Goal: Task Accomplishment & Management: Complete application form

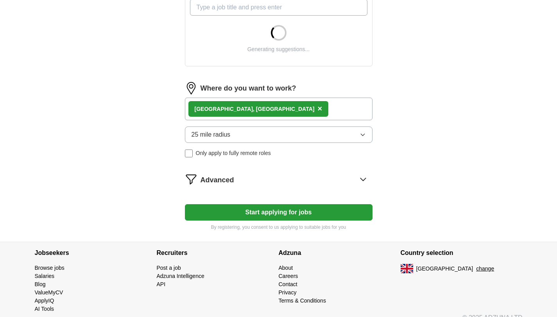
scroll to position [307, 0]
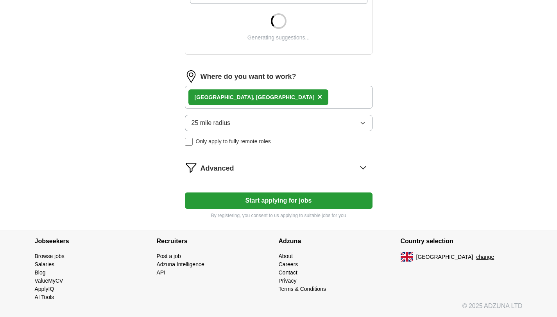
click at [297, 200] on button "Start applying for jobs" at bounding box center [279, 201] width 188 height 16
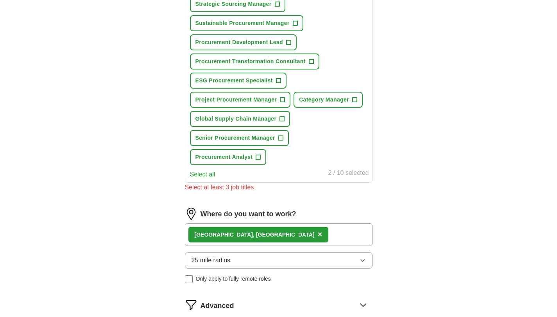
scroll to position [317, 0]
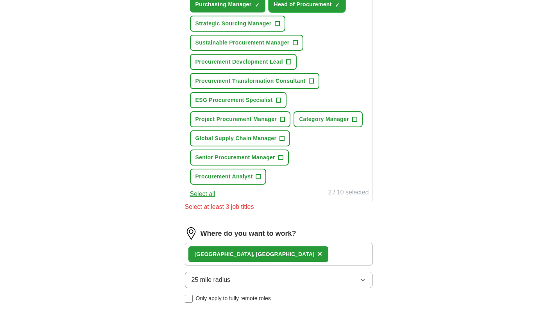
click at [299, 7] on span "Head of Procurement" at bounding box center [303, 4] width 58 height 8
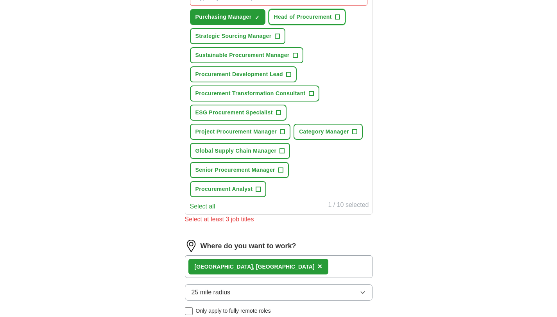
scroll to position [242, 0]
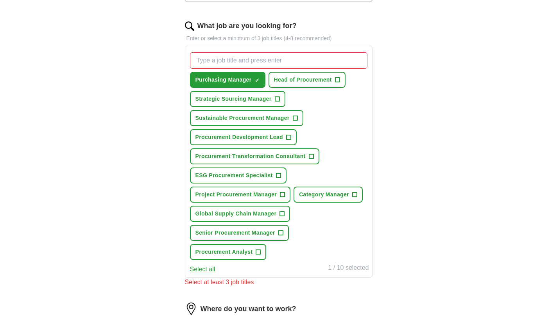
click at [285, 62] on input "What job are you looking for?" at bounding box center [278, 60] width 177 height 16
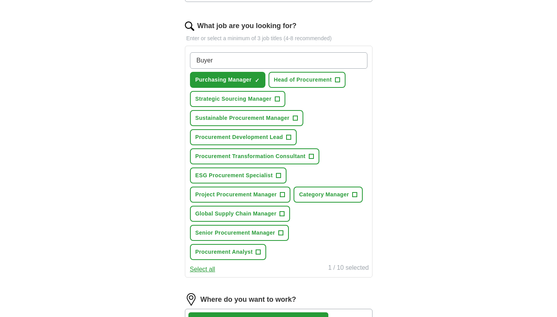
type input "Buyer"
click at [309, 106] on div "Buyer Purchasing Manager ✓ × Head of Procurement + Strategic Sourcing Manager +…" at bounding box center [278, 156] width 181 height 214
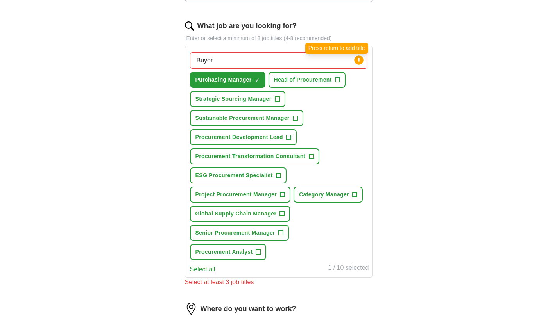
click at [359, 64] on circle at bounding box center [358, 60] width 9 height 9
click at [364, 136] on div "Buyer Press return to add title Purchasing Manager ✓ × Head of Procurement + St…" at bounding box center [278, 156] width 181 height 214
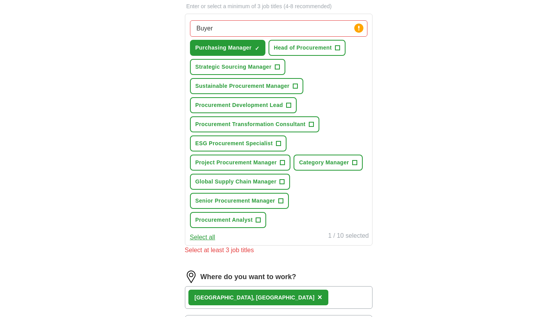
scroll to position [245, 0]
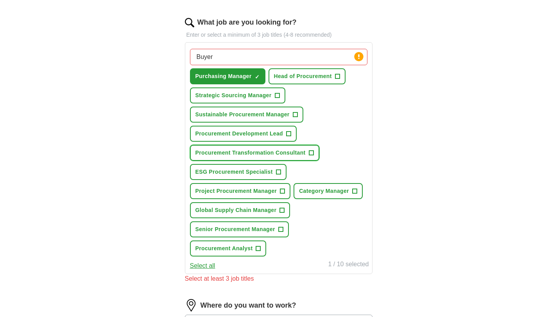
click at [307, 153] on button "Procurement Transformation Consultant +" at bounding box center [254, 153] width 129 height 16
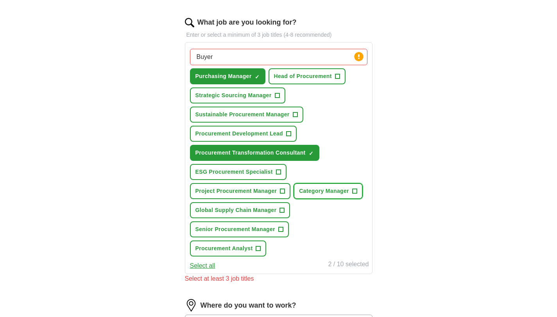
click at [353, 192] on button "Category Manager +" at bounding box center [328, 191] width 69 height 16
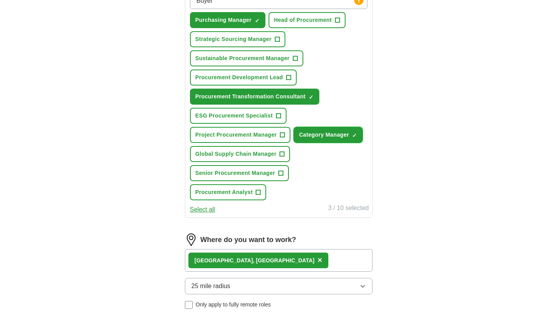
scroll to position [460, 0]
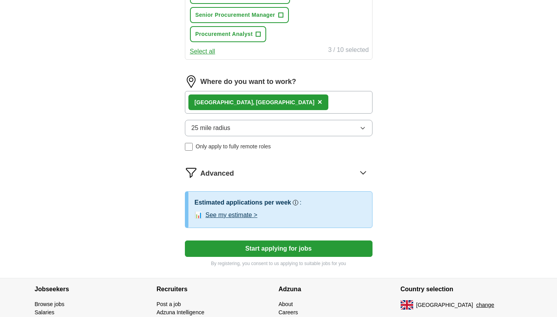
click at [287, 247] on button "Start applying for jobs" at bounding box center [279, 249] width 188 height 16
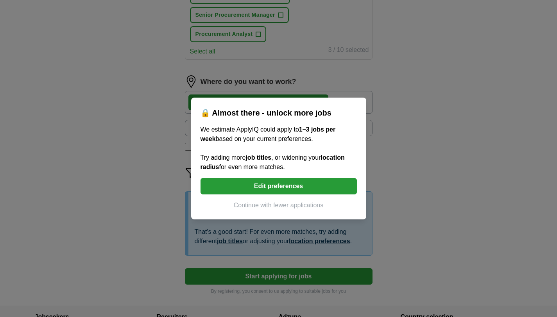
click at [290, 205] on button "Continue with fewer applications" at bounding box center [279, 205] width 156 height 9
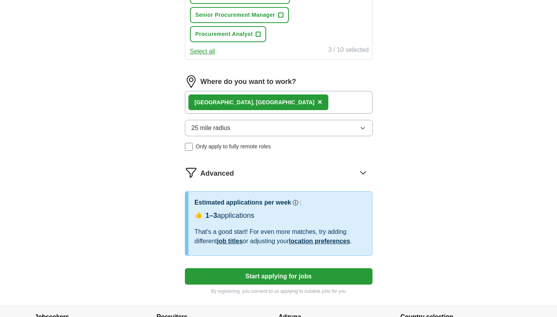
select select "**"
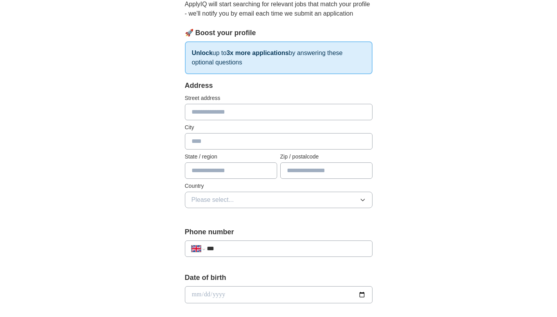
scroll to position [93, 0]
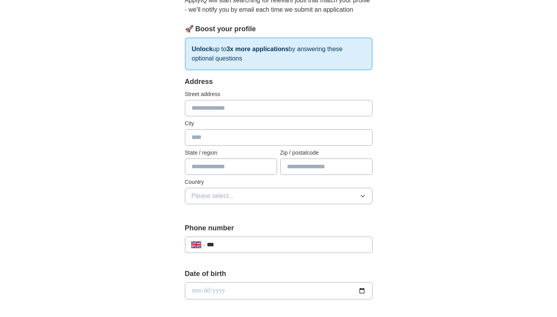
click at [317, 106] on input "text" at bounding box center [279, 108] width 188 height 16
type input "**********"
type input "********"
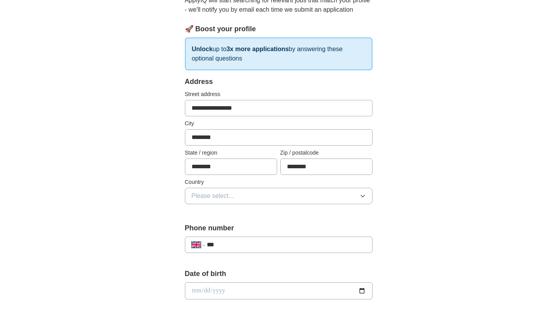
click at [287, 193] on button "Please select..." at bounding box center [279, 196] width 188 height 16
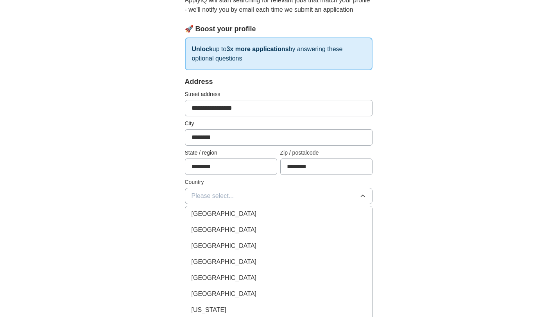
click at [281, 211] on div "[GEOGRAPHIC_DATA]" at bounding box center [279, 214] width 174 height 9
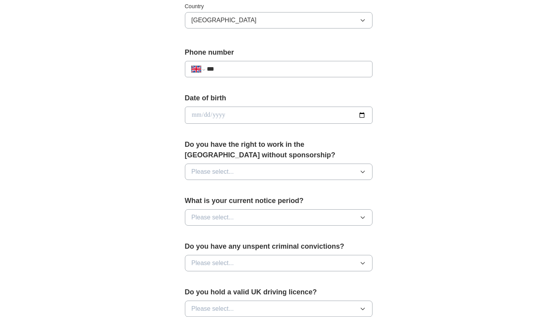
scroll to position [316, 0]
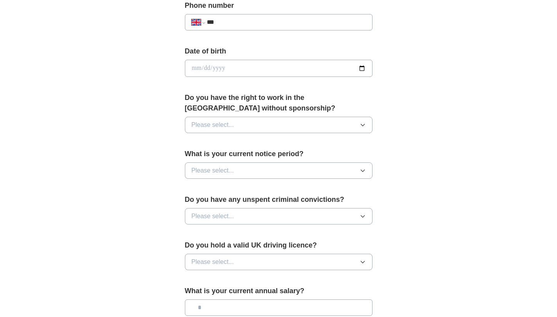
click at [248, 25] on input "***" at bounding box center [286, 22] width 159 height 9
type input "**********"
click at [238, 66] on input "date" at bounding box center [279, 68] width 188 height 17
type input "**********"
click at [322, 127] on button "Please select..." at bounding box center [279, 125] width 188 height 16
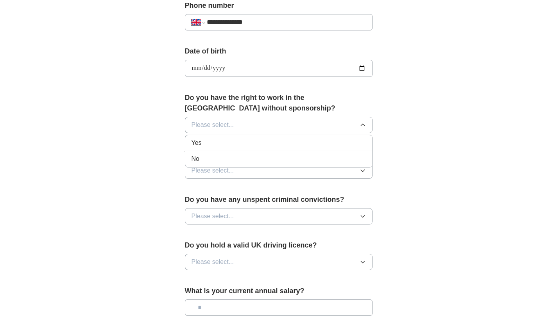
click at [297, 141] on div "Yes" at bounding box center [279, 142] width 174 height 9
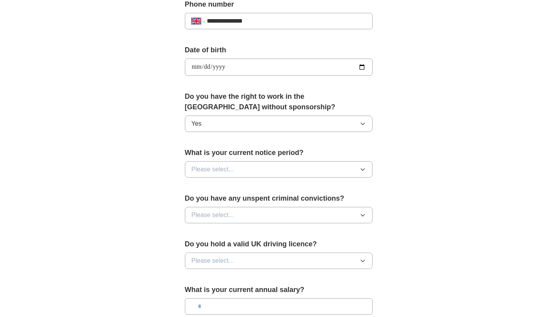
scroll to position [318, 0]
click at [297, 171] on button "Please select..." at bounding box center [279, 169] width 188 height 16
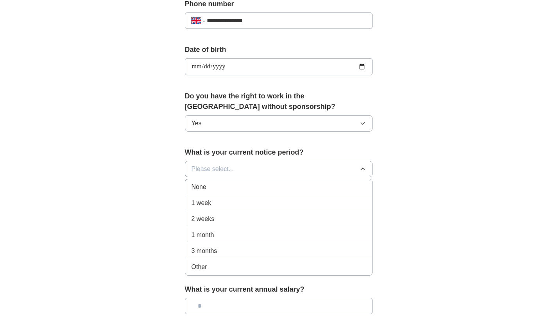
click at [262, 192] on li "None" at bounding box center [278, 187] width 187 height 16
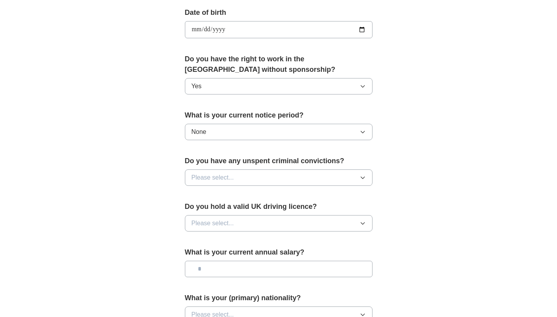
scroll to position [392, 0]
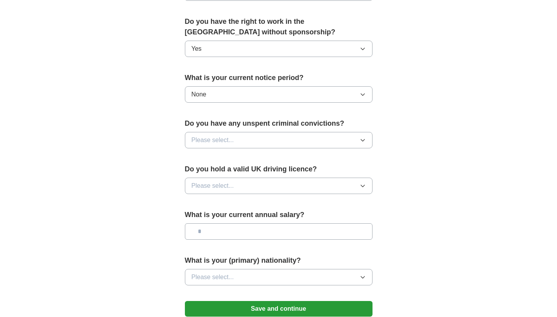
click at [278, 143] on button "Please select..." at bounding box center [279, 140] width 188 height 16
click at [260, 174] on div "No" at bounding box center [279, 174] width 174 height 9
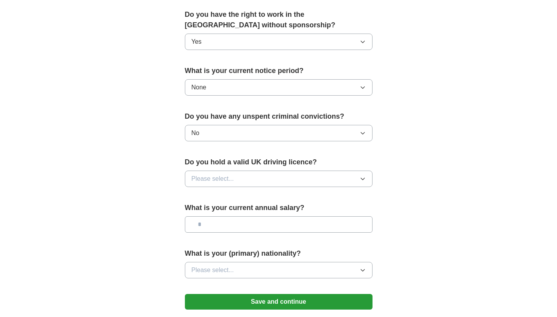
scroll to position [391, 0]
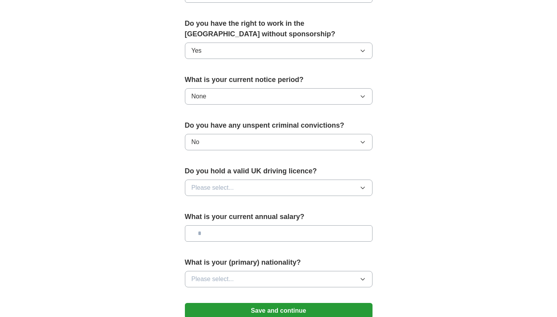
click at [388, 167] on div "**********" at bounding box center [279, 6] width 250 height 658
click at [270, 186] on button "Please select..." at bounding box center [279, 188] width 188 height 16
click at [232, 201] on div "Yes" at bounding box center [279, 205] width 174 height 9
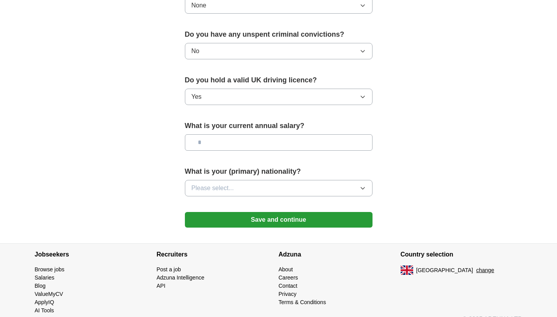
scroll to position [486, 0]
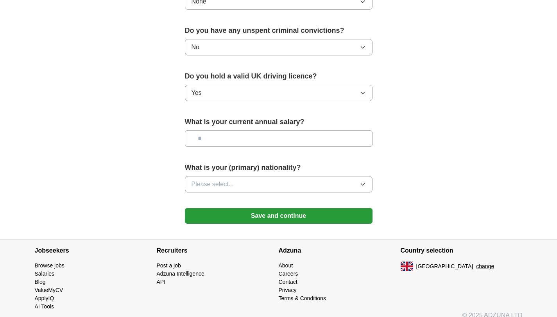
click at [266, 142] on input "text" at bounding box center [279, 139] width 188 height 16
type input "**"
type input "*******"
click at [271, 188] on button "Please select..." at bounding box center [279, 184] width 188 height 16
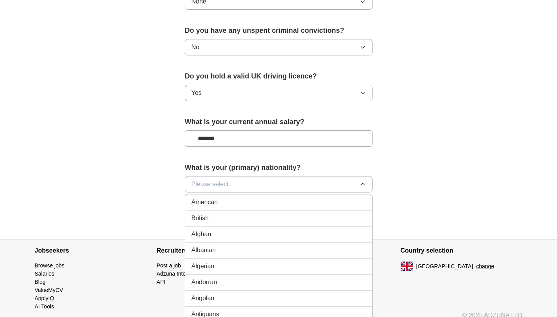
click at [250, 222] on div "British" at bounding box center [279, 218] width 174 height 9
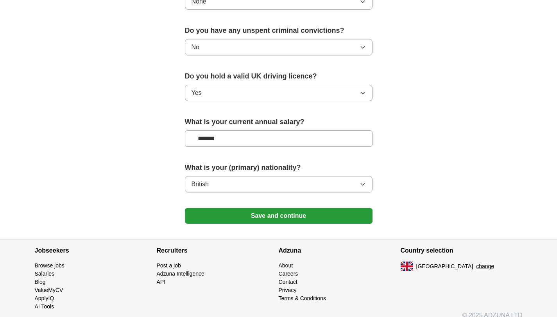
drag, startPoint x: 274, startPoint y: 216, endPoint x: 318, endPoint y: 206, distance: 44.6
click at [292, 213] on button "Save and continue" at bounding box center [279, 216] width 188 height 16
